Goal: Navigation & Orientation: Find specific page/section

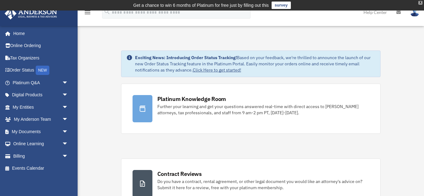
click at [418, 3] on div "X" at bounding box center [420, 3] width 4 height 4
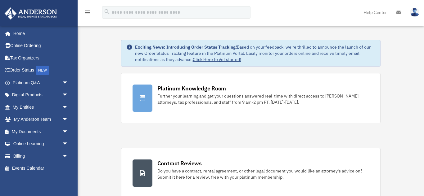
click at [411, 12] on img at bounding box center [414, 12] width 9 height 9
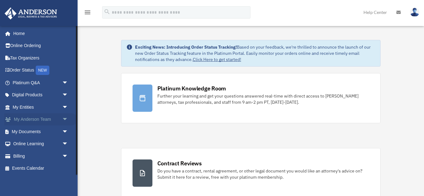
click at [42, 121] on link "My Anderson Team arrow_drop_down" at bounding box center [40, 119] width 73 height 12
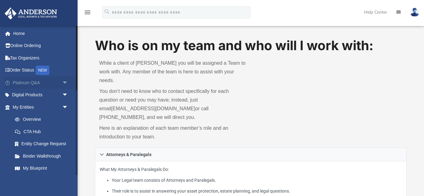
click at [42, 85] on link "Platinum Q&A arrow_drop_down" at bounding box center [40, 83] width 73 height 12
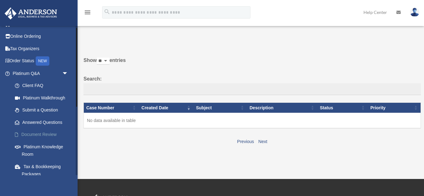
scroll to position [10, 0]
click at [54, 146] on link "Platinum Knowledge Room" at bounding box center [43, 150] width 69 height 20
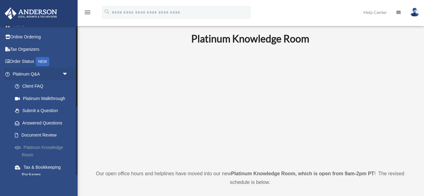
scroll to position [10, 0]
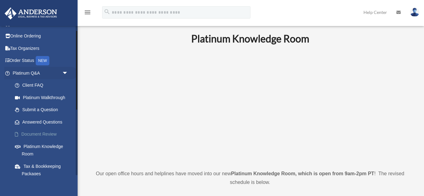
click at [54, 135] on link "Document Review" at bounding box center [43, 134] width 69 height 12
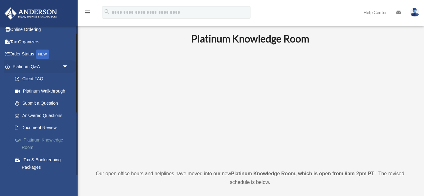
scroll to position [10, 0]
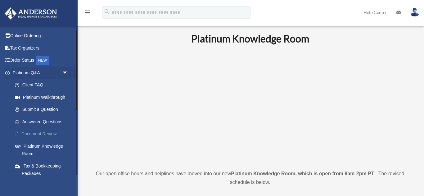
click at [53, 132] on link "Document Review" at bounding box center [43, 134] width 69 height 12
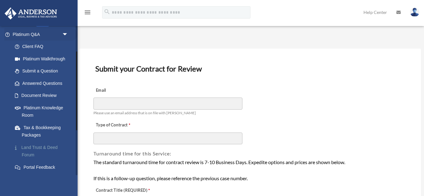
scroll to position [49, 0]
click at [57, 145] on link "Land Trust & Deed Forum" at bounding box center [43, 151] width 69 height 20
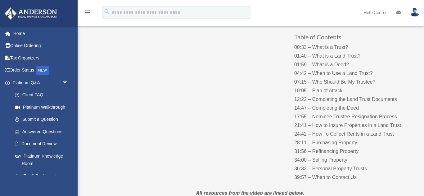
scroll to position [84, 0]
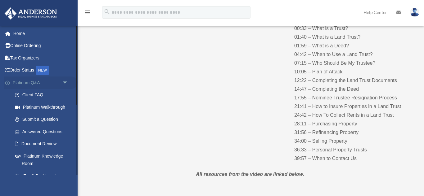
click at [68, 84] on span "arrow_drop_down" at bounding box center [68, 83] width 12 height 13
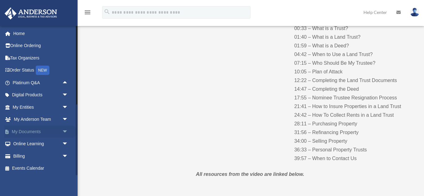
click at [37, 134] on link "My Documents arrow_drop_down" at bounding box center [40, 132] width 73 height 12
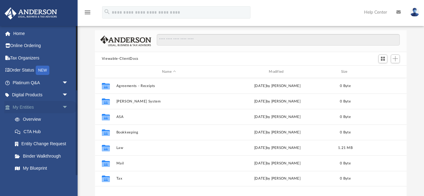
click at [65, 107] on span "arrow_drop_down" at bounding box center [68, 107] width 12 height 13
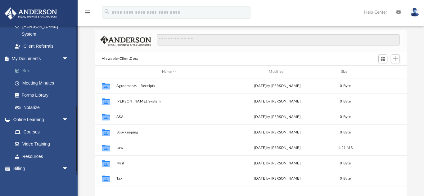
scroll to position [117, 0]
click at [33, 90] on link "Forms Library" at bounding box center [43, 96] width 69 height 12
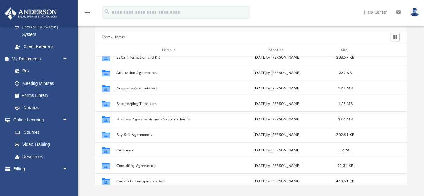
scroll to position [23, 0]
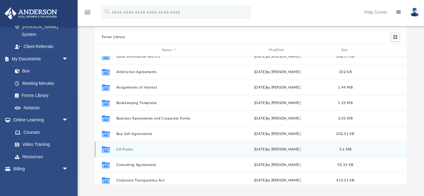
click at [127, 149] on button "CA Forms" at bounding box center [168, 150] width 105 height 4
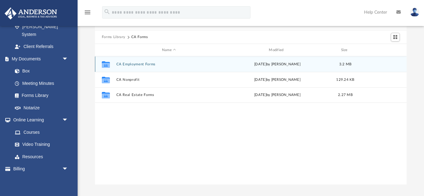
scroll to position [0, 0]
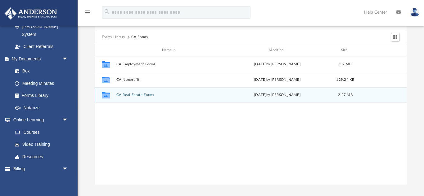
click at [132, 94] on button "CA Real Estate Forms" at bounding box center [168, 95] width 105 height 4
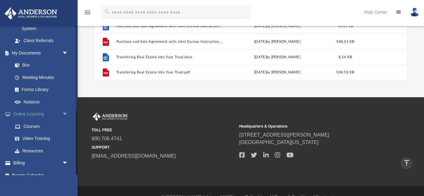
scroll to position [133, 0]
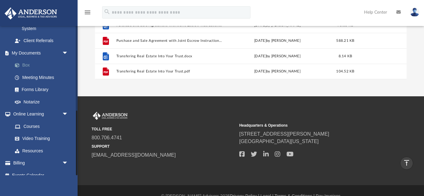
click at [29, 59] on link "Box" at bounding box center [43, 65] width 69 height 12
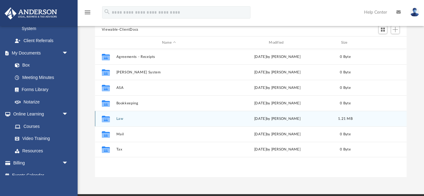
scroll to position [58, 0]
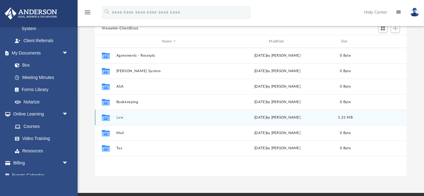
click at [161, 120] on div "Collaborated Folder Law yesterday by Zoe Doyle 1.21 MB" at bounding box center [250, 118] width 311 height 16
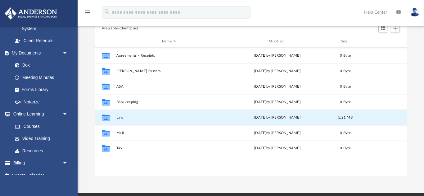
click at [120, 118] on button "Law" at bounding box center [168, 118] width 105 height 4
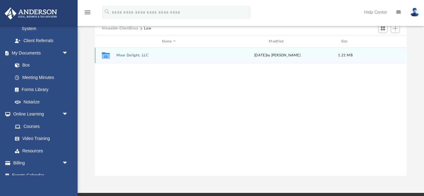
click at [147, 55] on button "Moor Delight, LLC" at bounding box center [168, 56] width 105 height 4
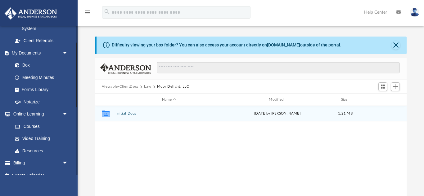
scroll to position [0, 0]
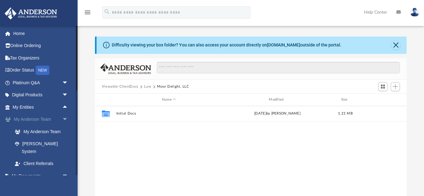
click at [64, 119] on span "arrow_drop_down" at bounding box center [68, 119] width 12 height 13
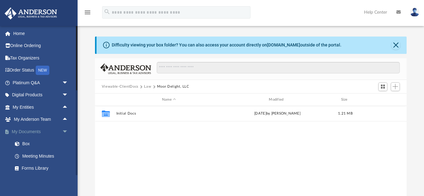
click at [66, 130] on span "arrow_drop_down" at bounding box center [68, 132] width 12 height 13
click at [66, 144] on span "arrow_drop_down" at bounding box center [68, 144] width 12 height 13
click at [24, 84] on link "Platinum Q&A arrow_drop_down" at bounding box center [40, 83] width 73 height 12
click at [67, 82] on span "arrow_drop_down" at bounding box center [68, 83] width 12 height 13
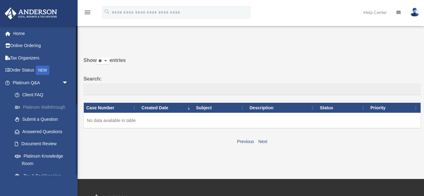
click at [47, 111] on link "Platinum Walkthrough" at bounding box center [43, 107] width 69 height 12
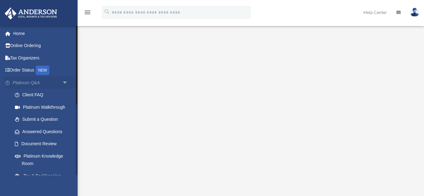
click at [63, 81] on span "arrow_drop_down" at bounding box center [68, 83] width 12 height 13
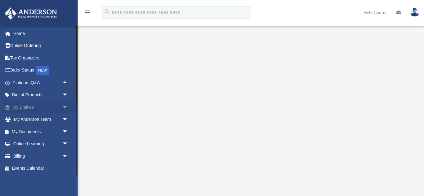
click at [54, 112] on link "My Entities arrow_drop_down" at bounding box center [40, 107] width 73 height 12
click at [64, 108] on span "arrow_drop_down" at bounding box center [68, 107] width 12 height 13
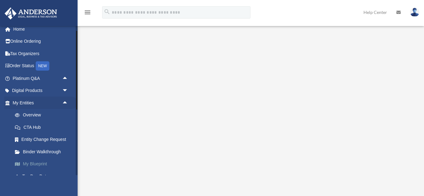
scroll to position [6, 0]
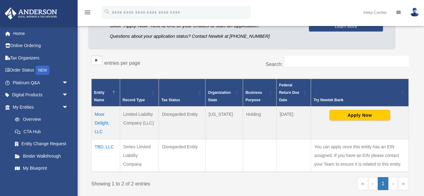
scroll to position [113, 0]
